Goal: Information Seeking & Learning: Learn about a topic

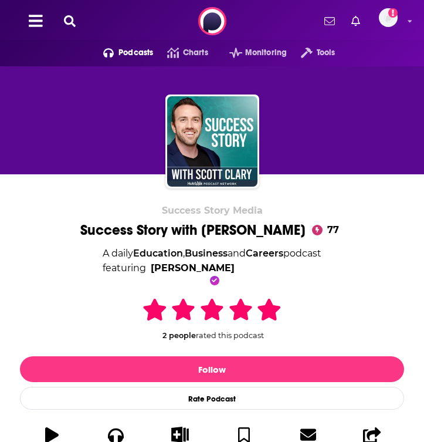
click at [77, 28] on div "Podcasts Charts Monitoring Tools For Business For Podcasters More Add a profile…" at bounding box center [212, 21] width 424 height 42
click at [72, 22] on icon at bounding box center [70, 21] width 12 height 12
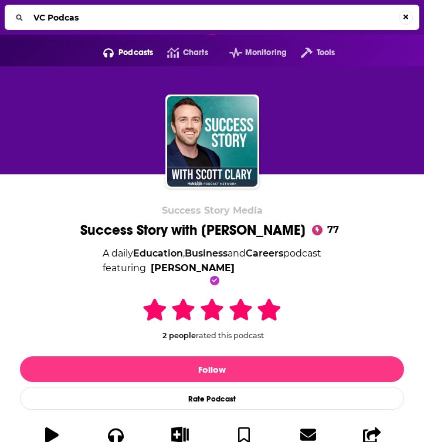
type input "VC Podcast"
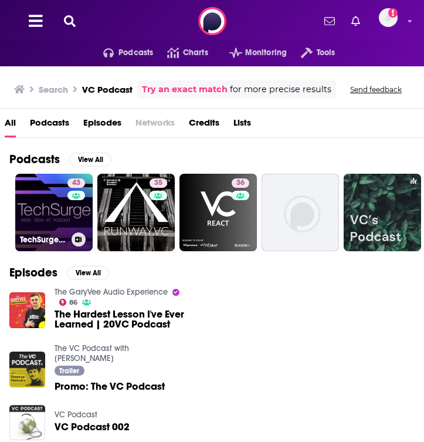
click at [36, 227] on link "43 TechSurge: Deep Tech VC Podcast" at bounding box center [53, 212] width 77 height 77
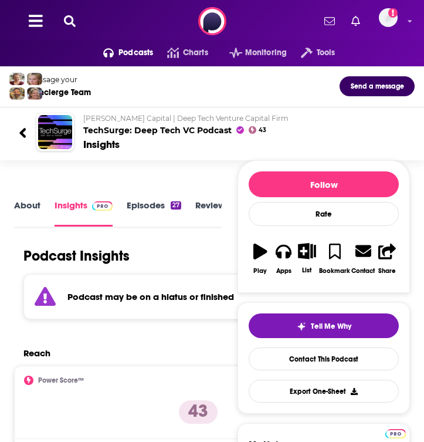
click at [76, 18] on button at bounding box center [69, 21] width 19 height 13
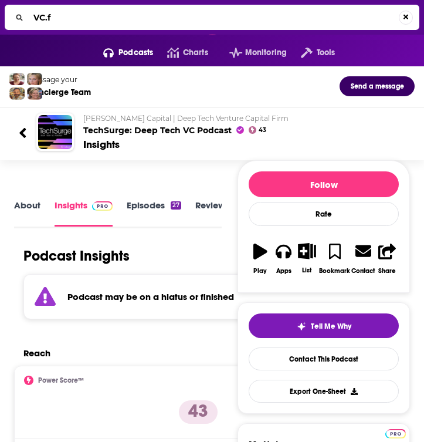
type input "[DOMAIN_NAME]"
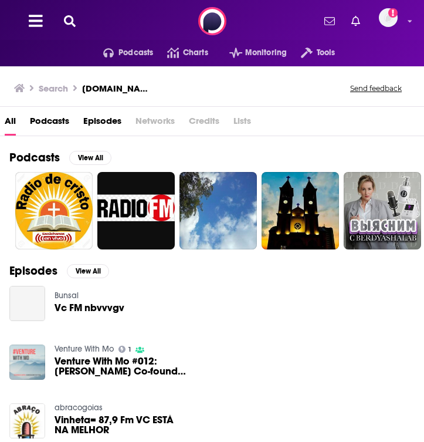
click at [124, 83] on div "Search [DOMAIN_NAME] Send feedback" at bounding box center [209, 88] width 391 height 16
click at [76, 19] on button at bounding box center [69, 21] width 19 height 13
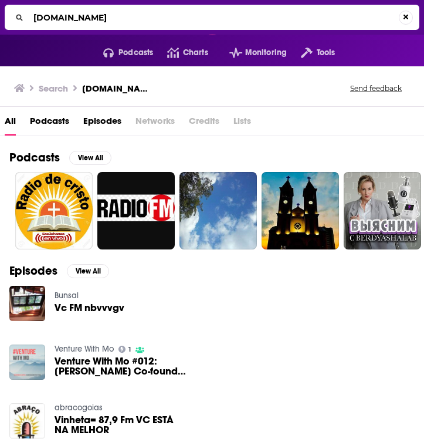
type input "B"
type input "Venture Capital Podcast"
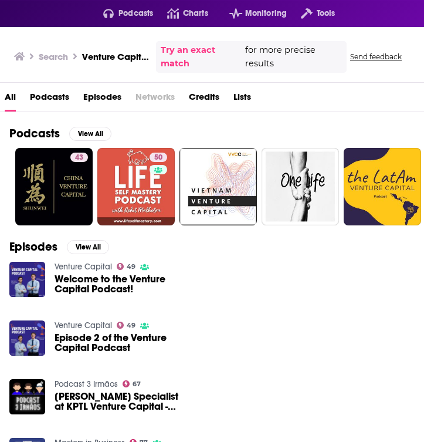
scroll to position [43, 0]
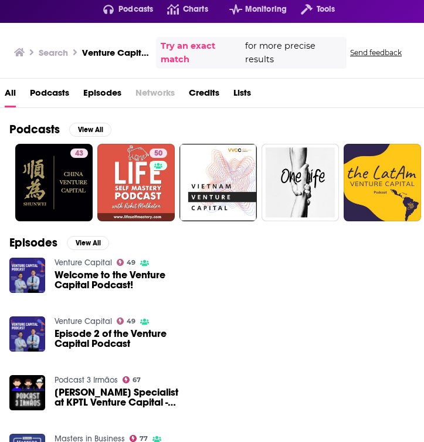
click at [66, 276] on span "Welcome to the Venture Capital Podcast!" at bounding box center [122, 280] width 134 height 20
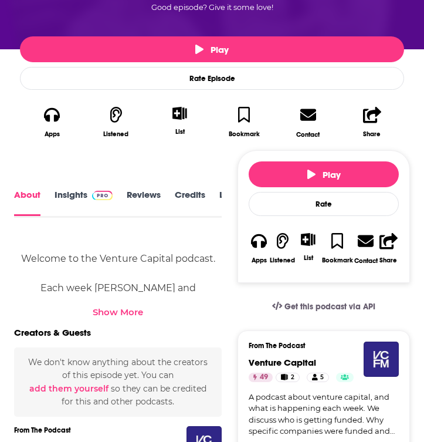
scroll to position [309, 0]
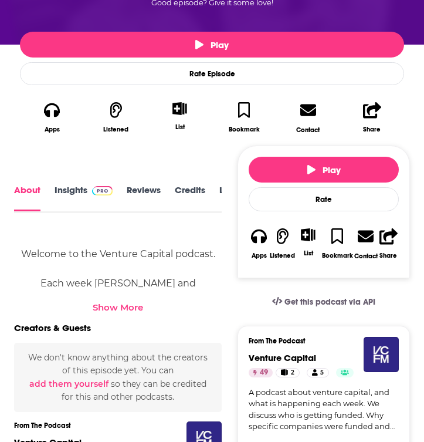
click at [71, 193] on link "Insights" at bounding box center [84, 198] width 58 height 26
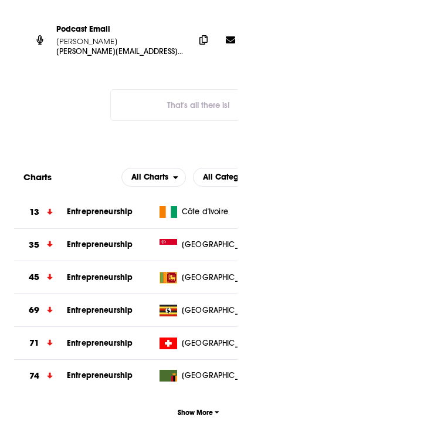
scroll to position [1423, 0]
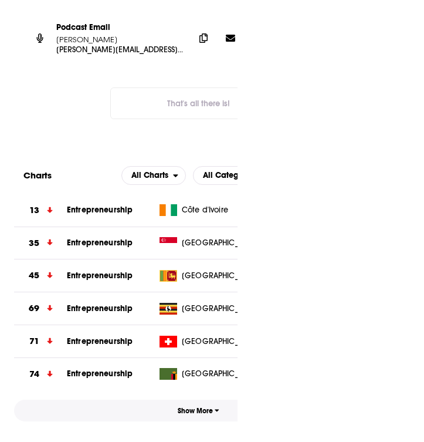
click at [183, 407] on span "Show More" at bounding box center [199, 411] width 42 height 8
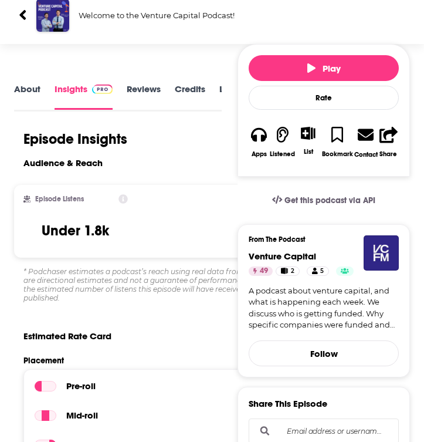
scroll to position [0, 0]
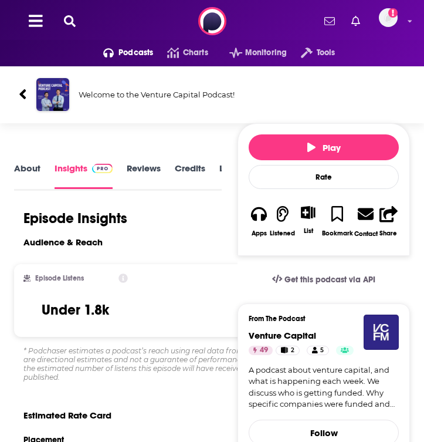
click at [26, 170] on link "About" at bounding box center [27, 176] width 26 height 26
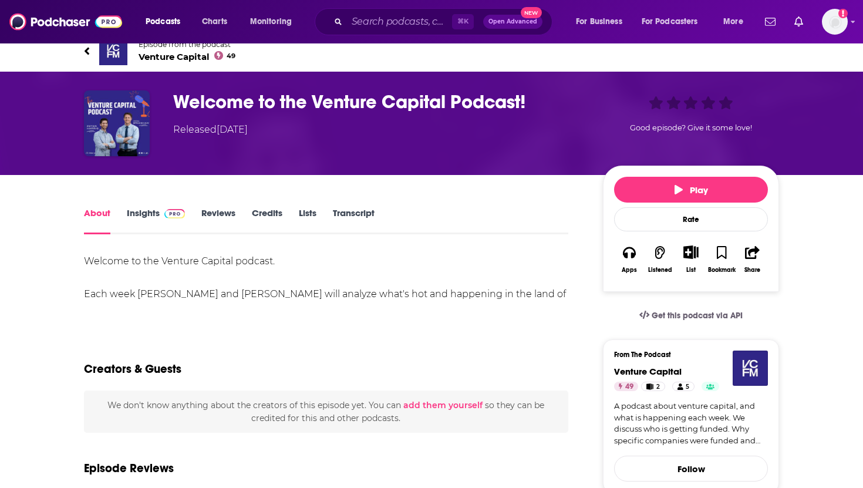
scroll to position [13, 0]
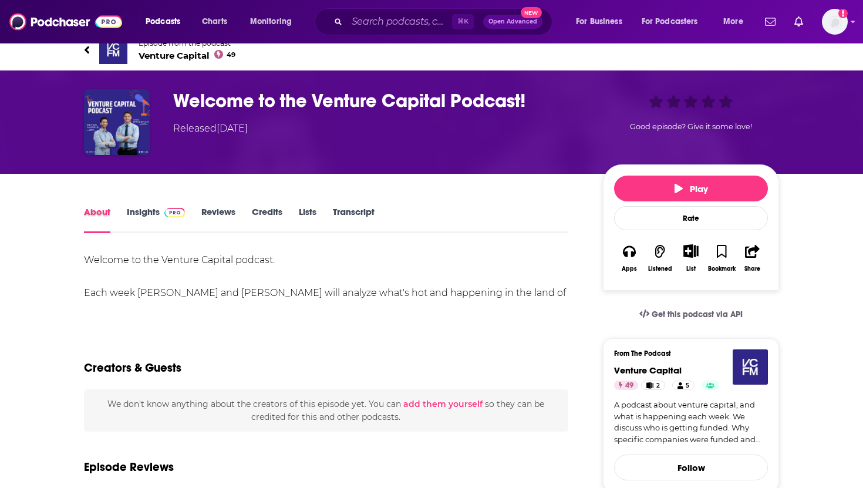
click at [126, 224] on div "About" at bounding box center [105, 219] width 43 height 27
click at [130, 221] on link "Insights" at bounding box center [156, 219] width 58 height 27
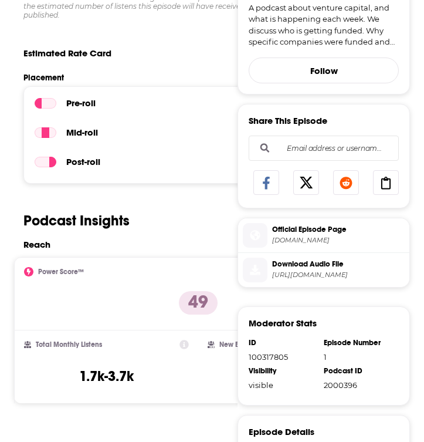
scroll to position [367, 0]
